Goal: Task Accomplishment & Management: Complete application form

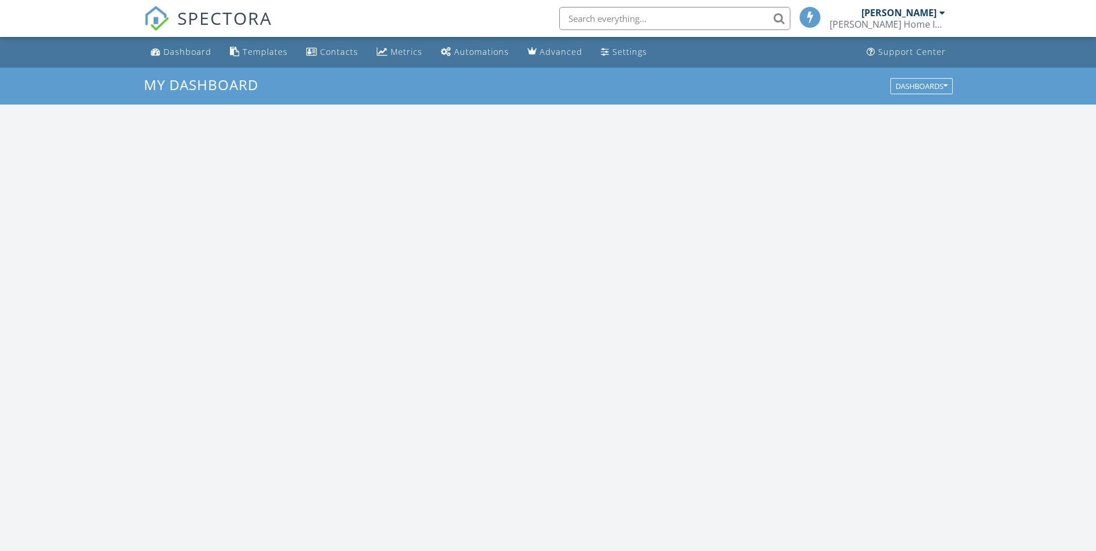
scroll to position [1069, 1114]
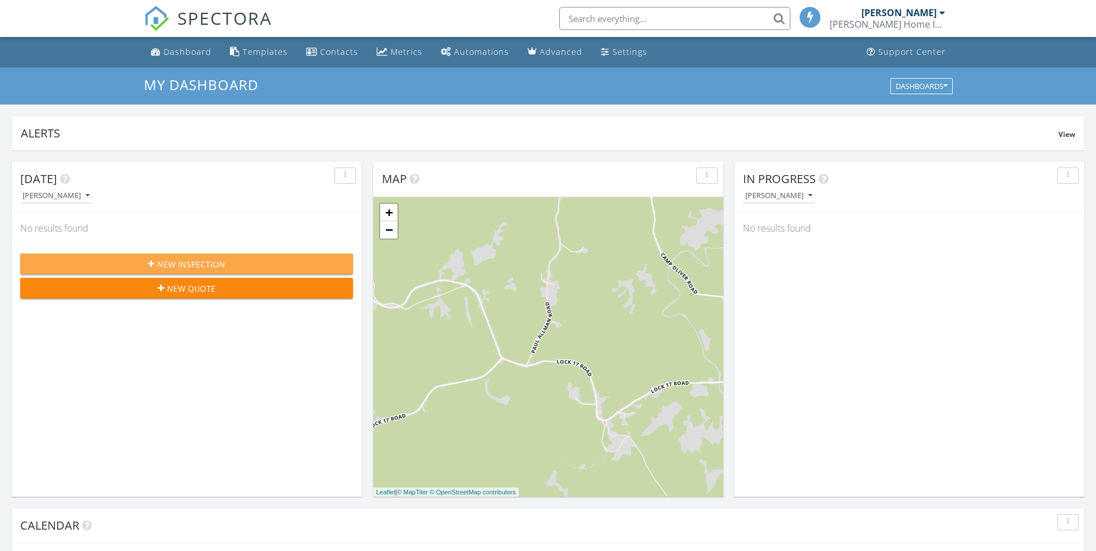
click at [214, 262] on span "New Inspection" at bounding box center [191, 264] width 68 height 12
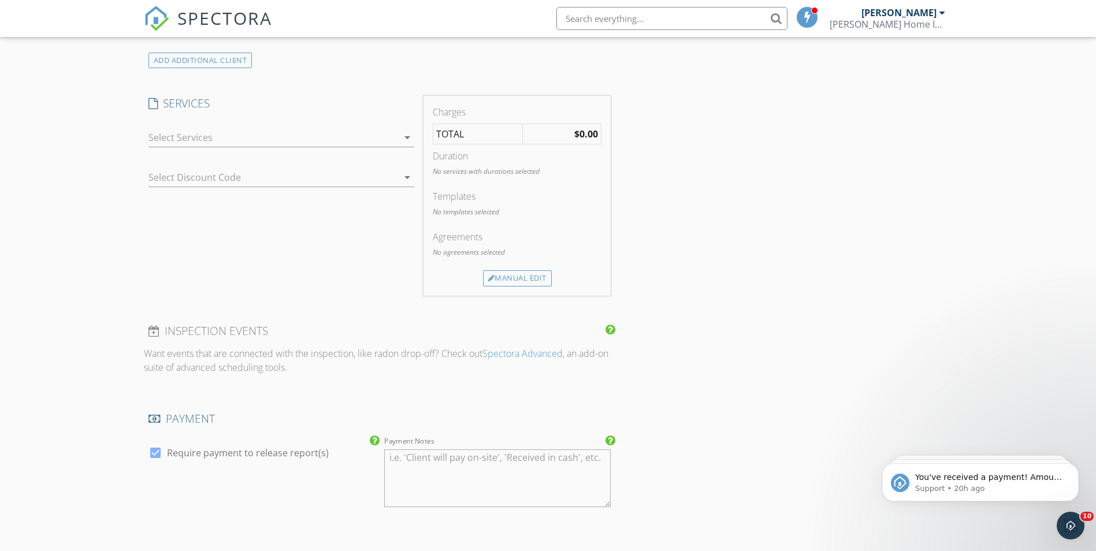
scroll to position [663, 0]
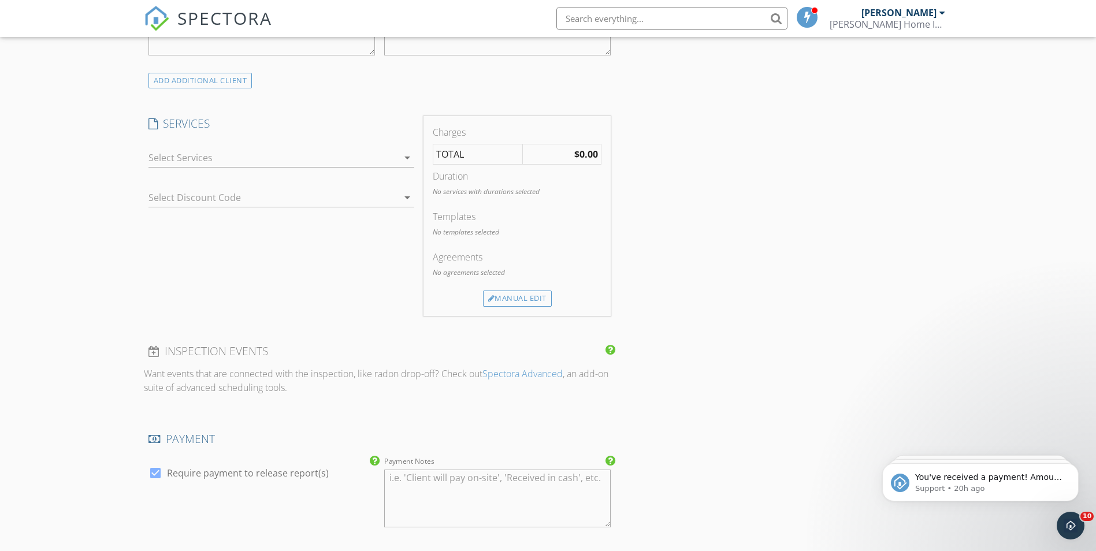
click at [406, 157] on icon "arrow_drop_down" at bounding box center [407, 158] width 14 height 14
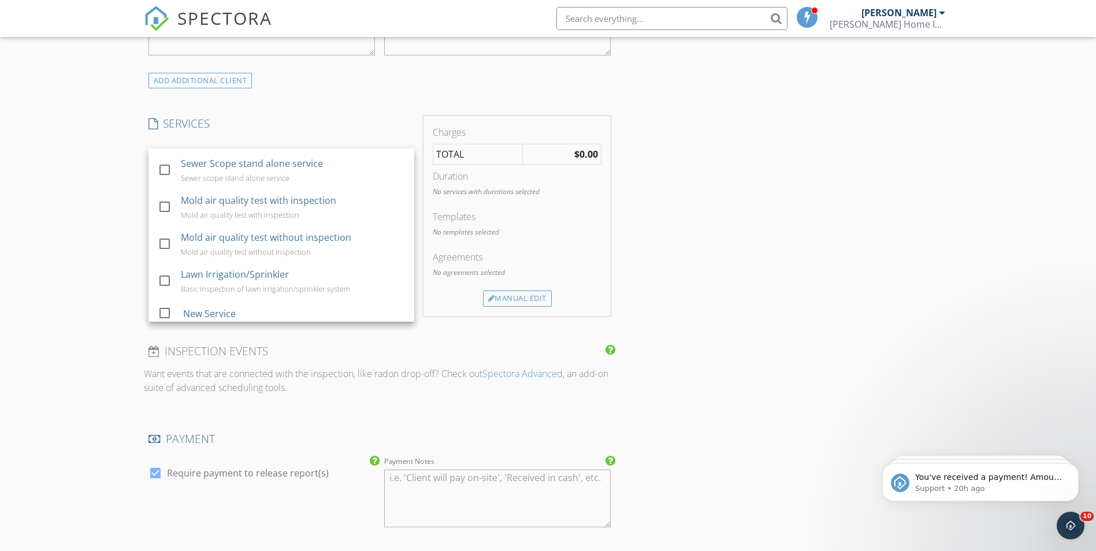
scroll to position [173, 0]
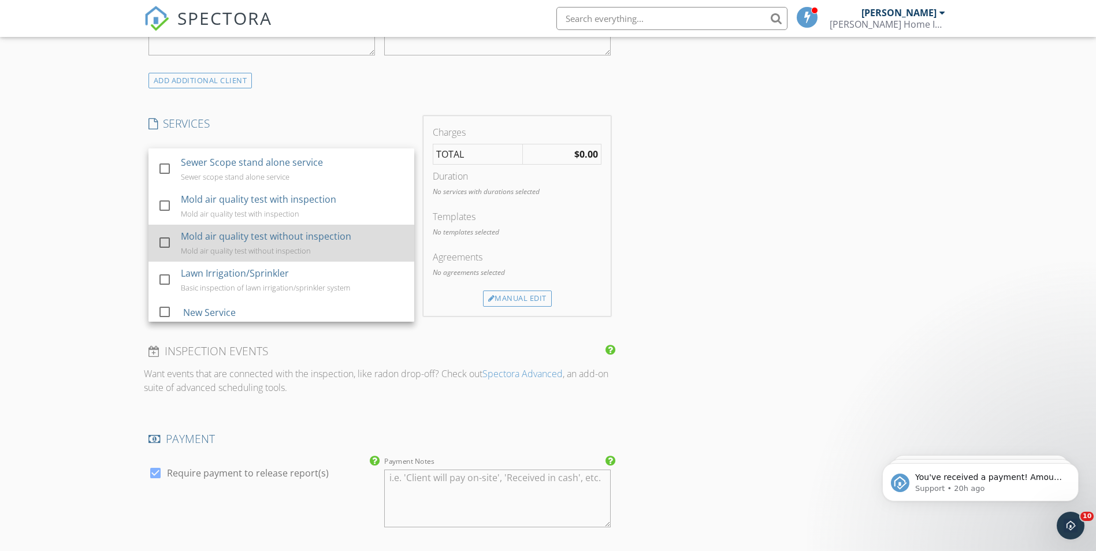
click at [164, 252] on div at bounding box center [165, 243] width 20 height 20
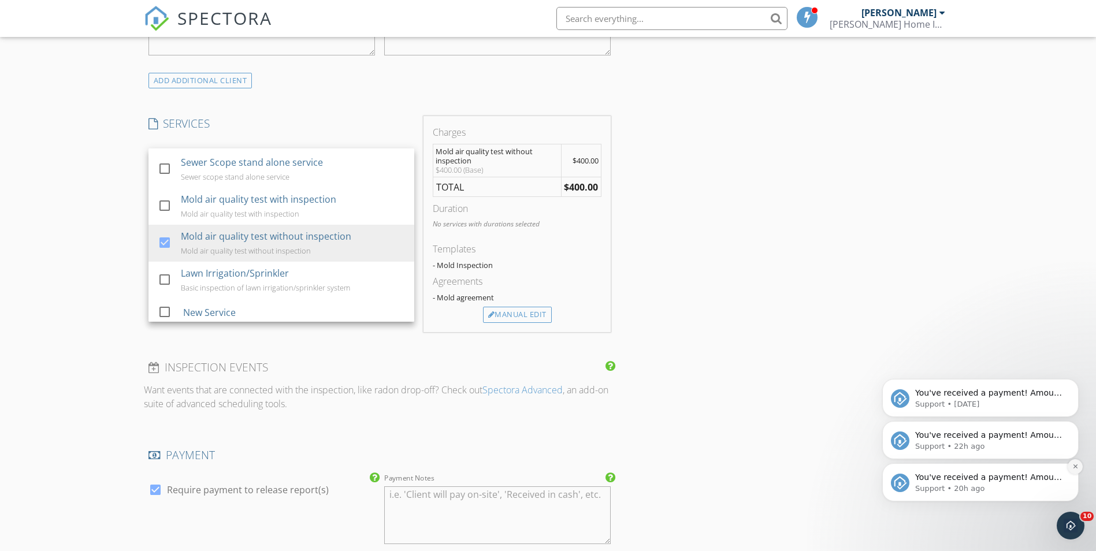
click at [1074, 469] on icon "Dismiss notification" at bounding box center [1075, 466] width 6 height 6
click at [1074, 468] on icon "Dismiss notification" at bounding box center [1075, 467] width 4 height 4
click at [1074, 468] on icon "Dismiss notification" at bounding box center [1075, 466] width 3 height 3
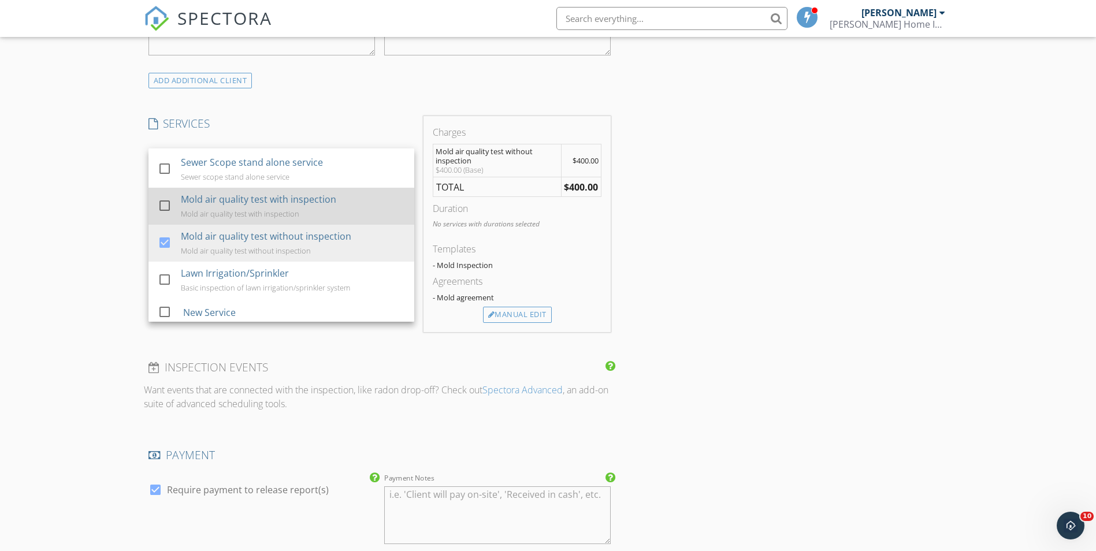
click at [165, 216] on div at bounding box center [165, 206] width 20 height 20
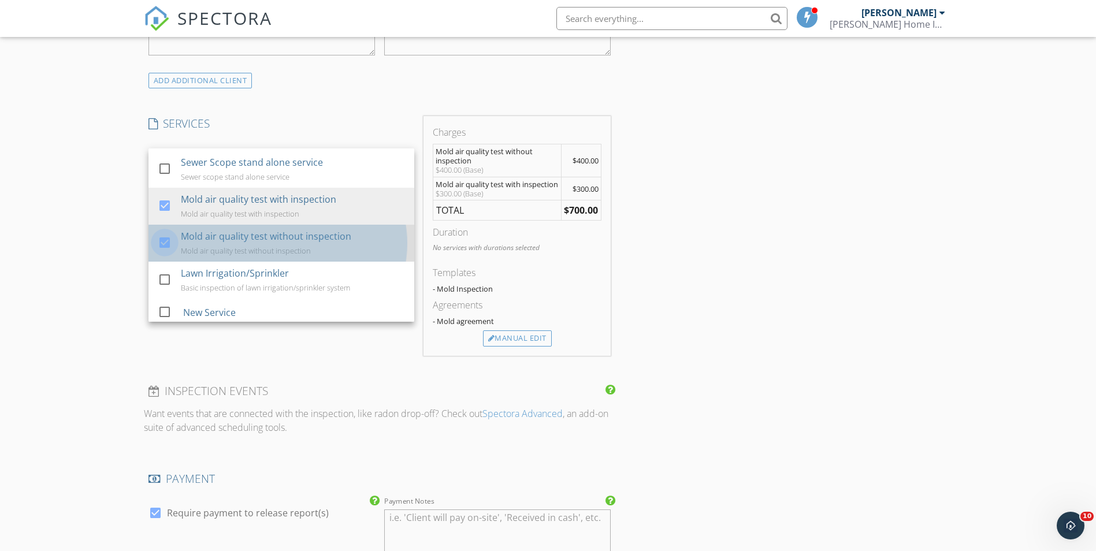
click at [164, 252] on div at bounding box center [165, 243] width 20 height 20
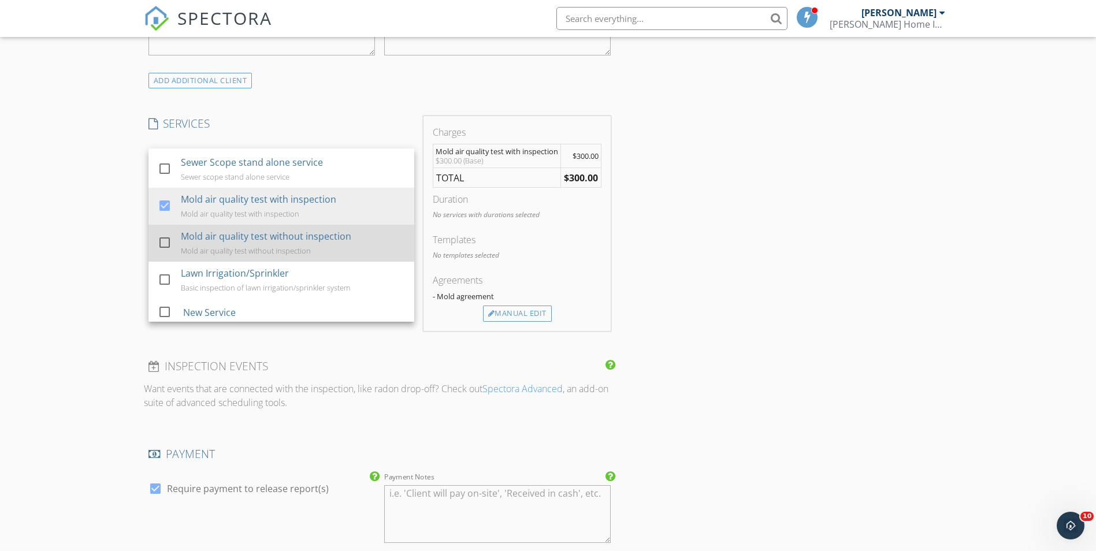
click at [164, 252] on div at bounding box center [165, 243] width 20 height 20
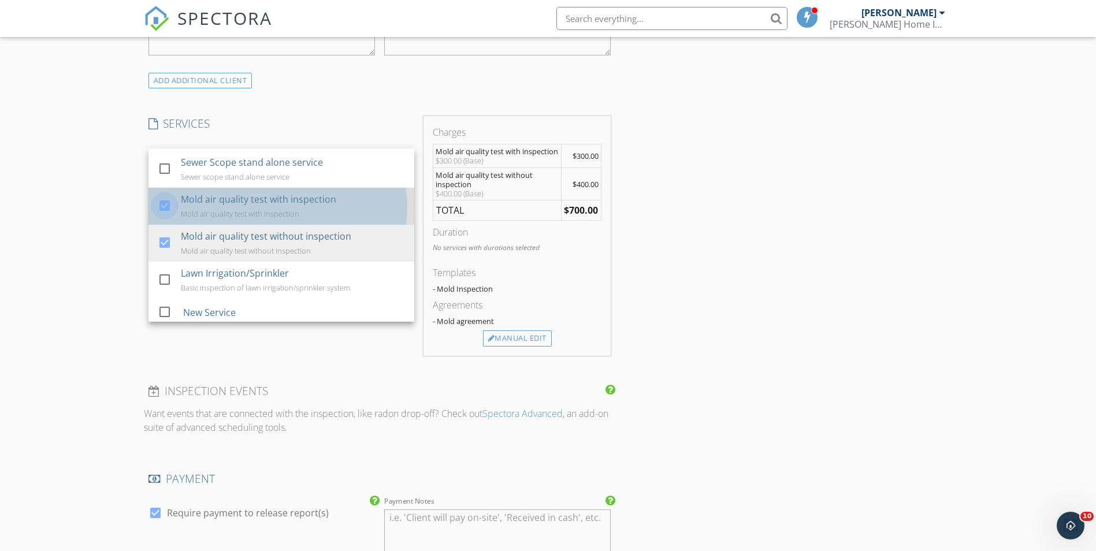
click at [166, 216] on div at bounding box center [165, 206] width 20 height 20
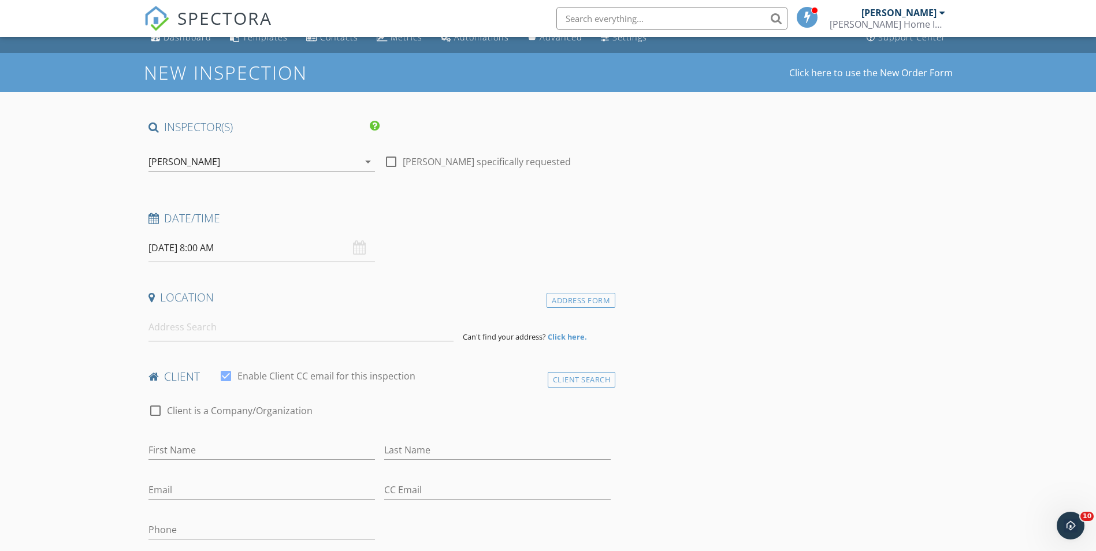
scroll to position [0, 0]
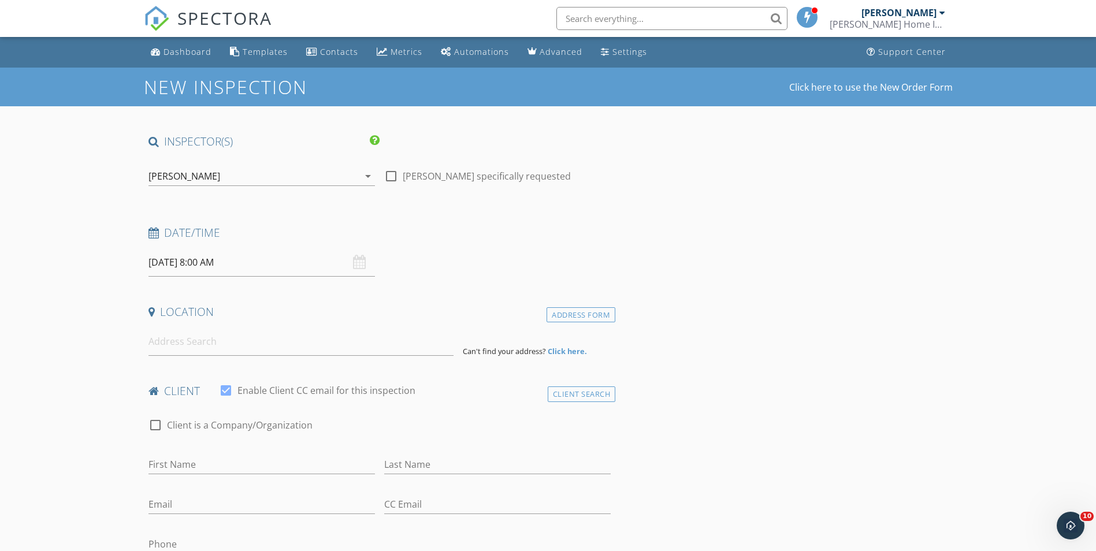
click at [368, 176] on icon "arrow_drop_down" at bounding box center [368, 176] width 14 height 14
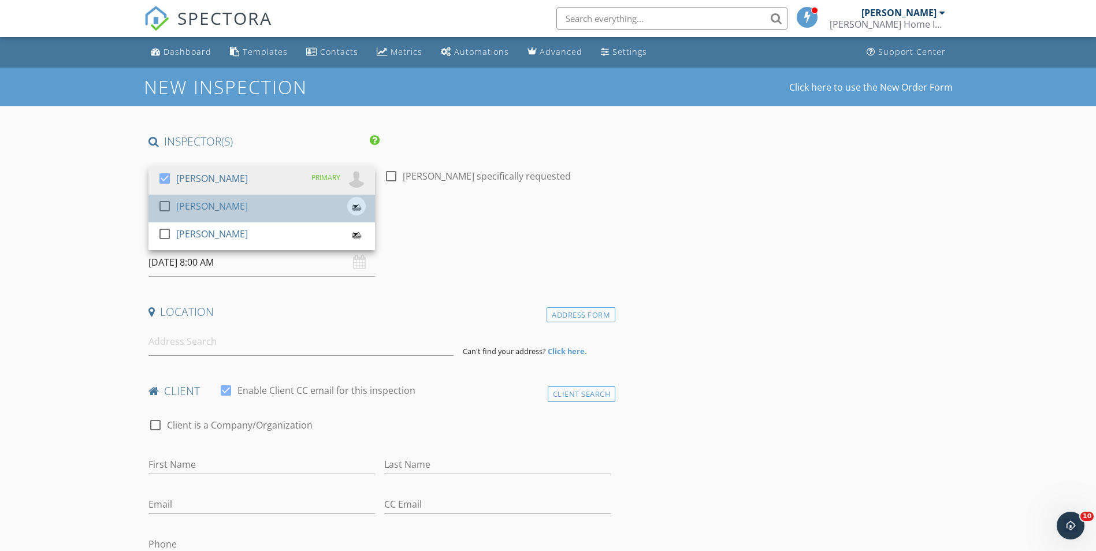
click at [232, 205] on div "[PERSON_NAME]" at bounding box center [212, 206] width 72 height 18
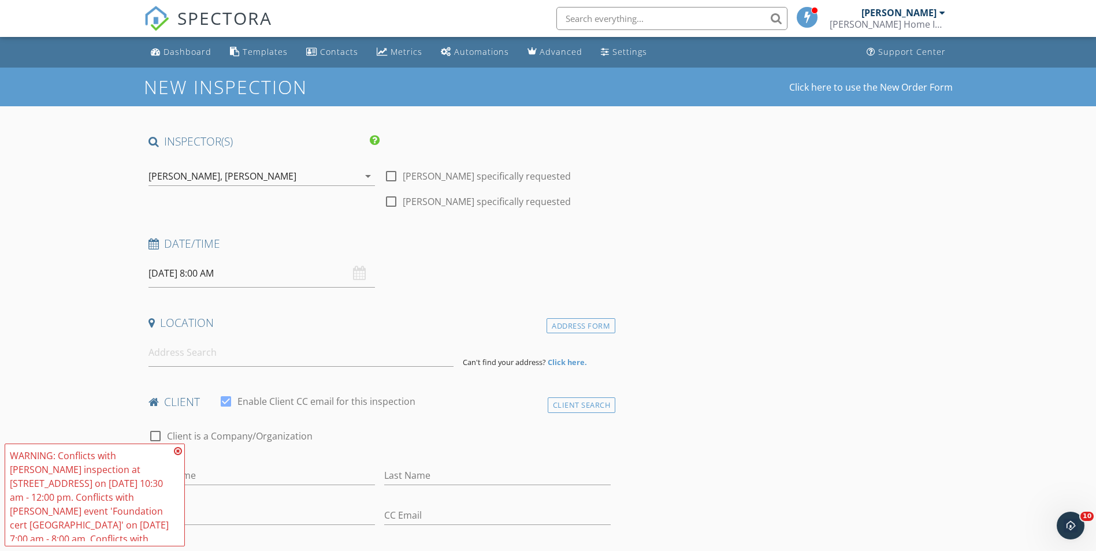
click at [179, 450] on icon at bounding box center [178, 451] width 8 height 9
